Goal: Task Accomplishment & Management: Manage account settings

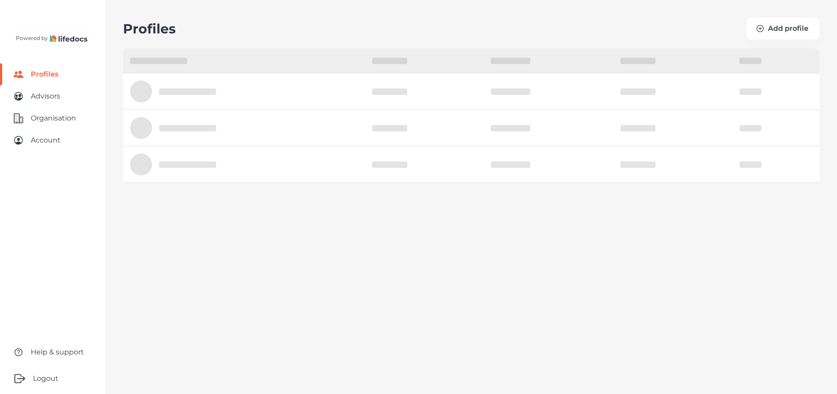
select select "10"
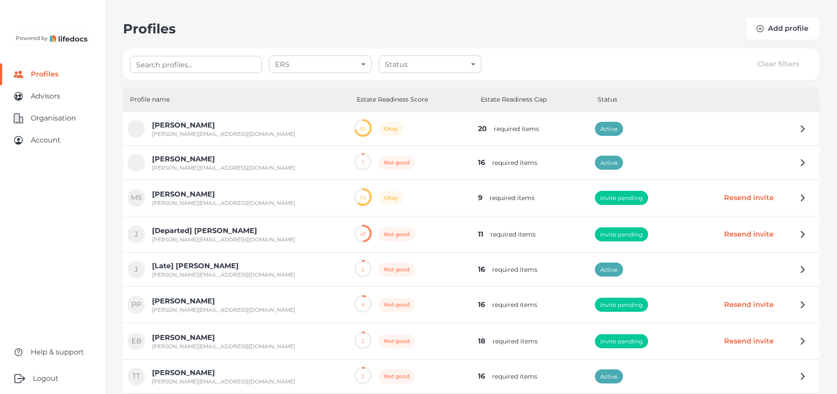
click at [214, 10] on main "Profiles Add profile Search profiles... Search profiles... ERS ​ ERS Status ​ S…" at bounding box center [418, 228] width 837 height 456
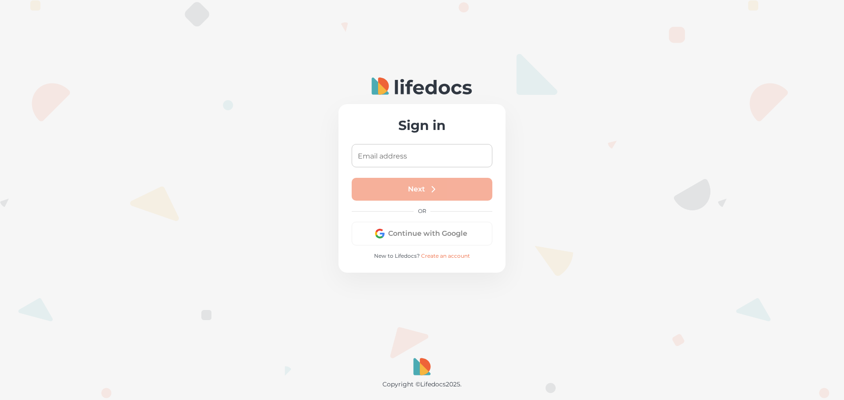
click at [420, 160] on input "Email address" at bounding box center [422, 155] width 141 height 23
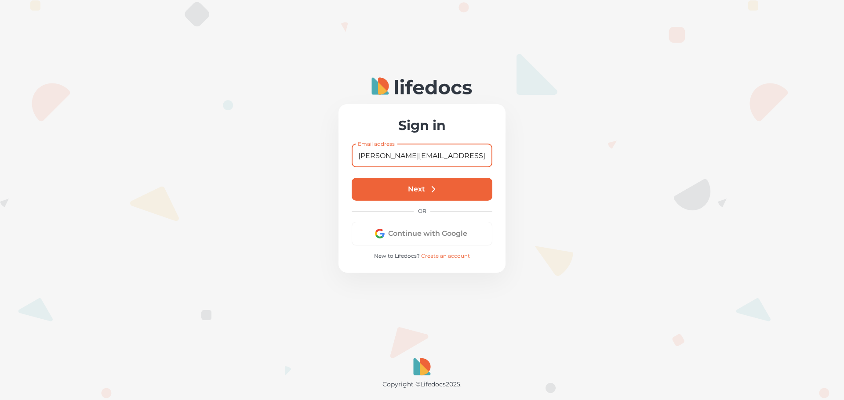
click at [387, 156] on input "[PERSON_NAME][EMAIL_ADDRESS][DOMAIN_NAME]" at bounding box center [422, 155] width 141 height 23
type input "[PERSON_NAME][EMAIL_ADDRESS][DOMAIN_NAME]"
click at [395, 187] on button "Next" at bounding box center [422, 189] width 141 height 23
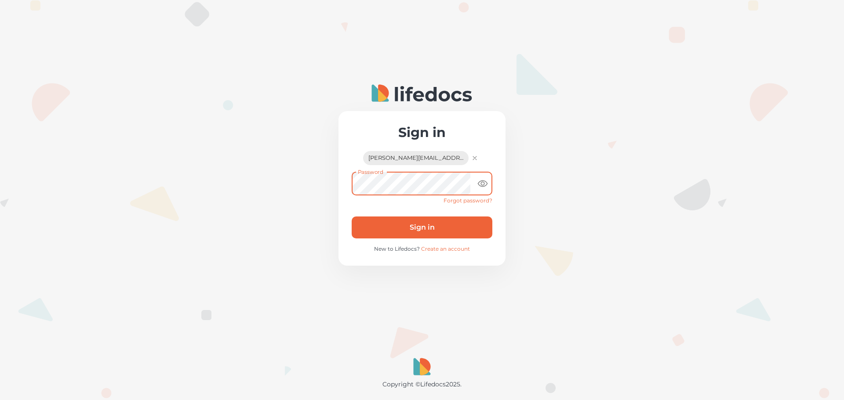
click at [425, 225] on button "Sign in" at bounding box center [422, 228] width 141 height 22
